Goal: Transaction & Acquisition: Obtain resource

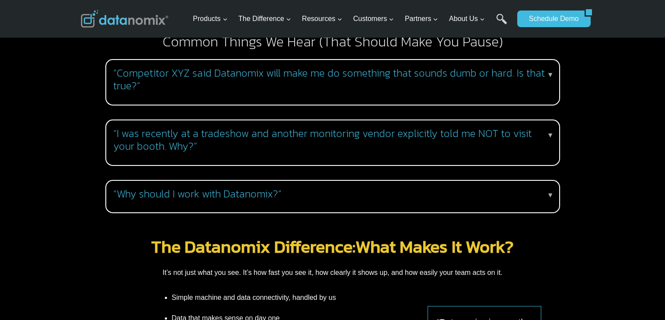
scroll to position [875, 0]
click at [548, 189] on p "▼" at bounding box center [550, 194] width 7 height 11
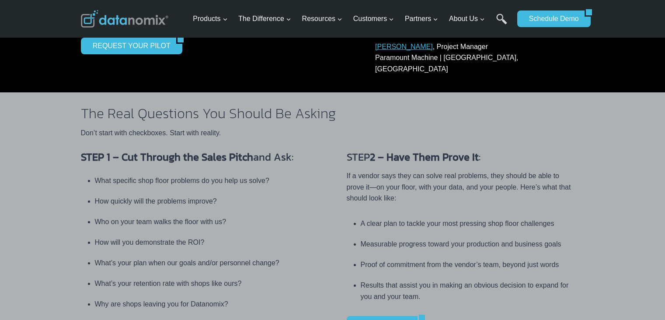
scroll to position [131, 0]
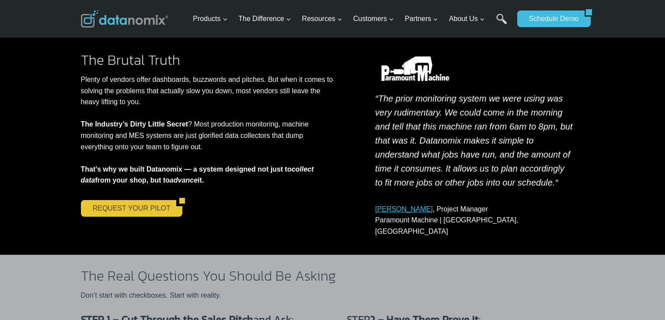
click at [126, 210] on link "REQUEST YOUR PILOT" at bounding box center [128, 208] width 95 height 17
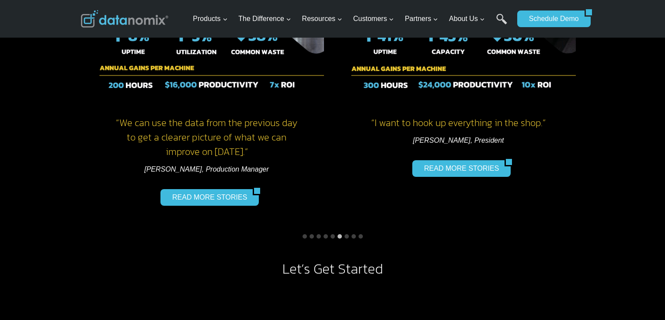
scroll to position [743, 0]
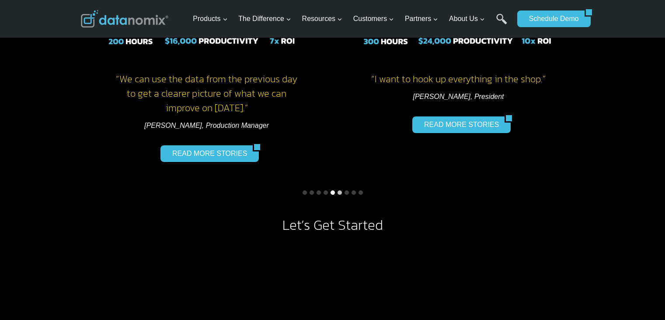
click at [333, 190] on button "Go to slide 5" at bounding box center [333, 192] width 4 height 4
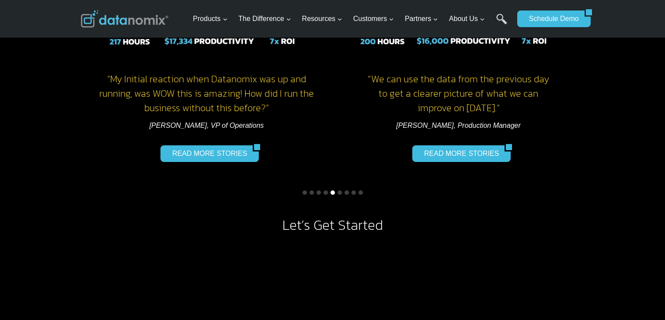
click at [331, 191] on button "Go to slide 5" at bounding box center [333, 192] width 4 height 4
